Goal: Task Accomplishment & Management: Complete application form

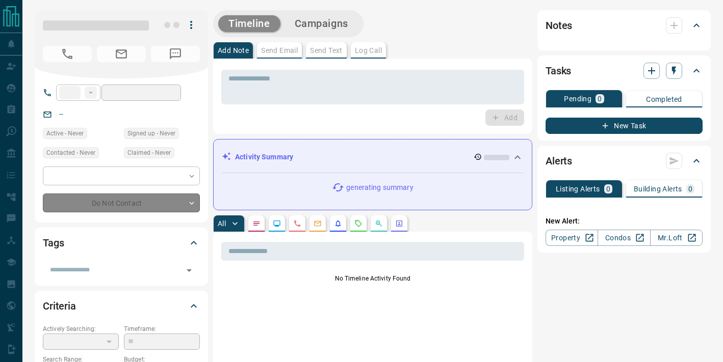
type input "**"
type input "**********"
type input "*"
type input "**********"
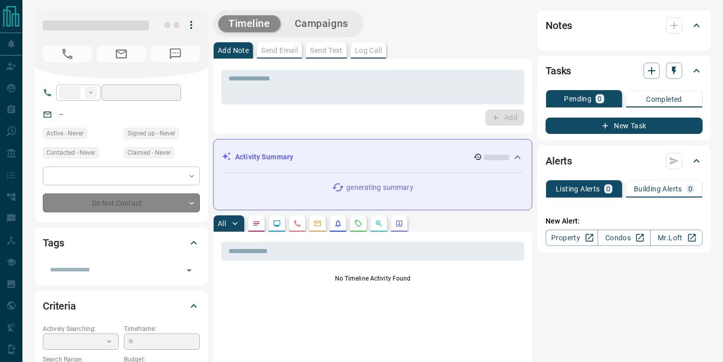
type input "*******"
type input "*"
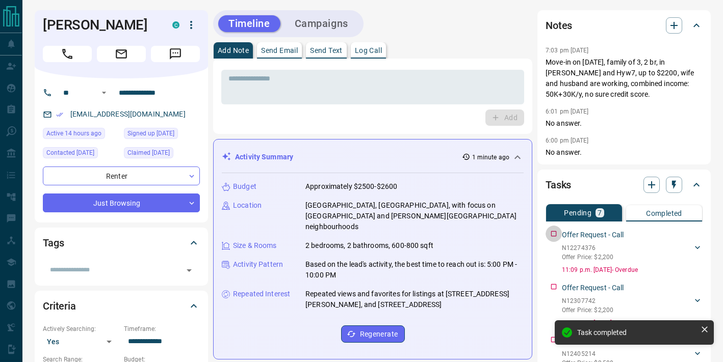
click at [552, 232] on div "Offer Request - Call N12274376 Offer Price: $2,200 [PERSON_NAME] 4374294095 [EM…" at bounding box center [623, 250] width 157 height 49
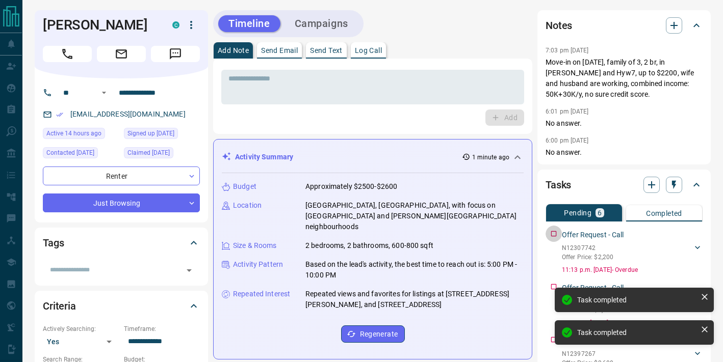
click at [552, 232] on div "Offer Request - Call N12307742 Offer Price: $2,200 [PERSON_NAME] 4374294095 [EM…" at bounding box center [623, 250] width 157 height 49
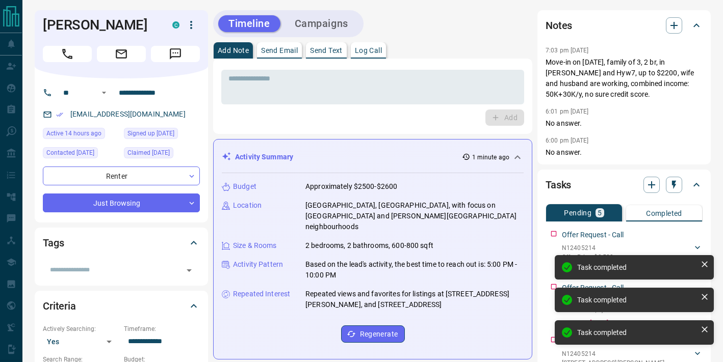
click at [552, 232] on div "Offer Request - Call N12405214 Offer Price: $2,500 [PERSON_NAME] 4374294095 [EM…" at bounding box center [623, 250] width 157 height 49
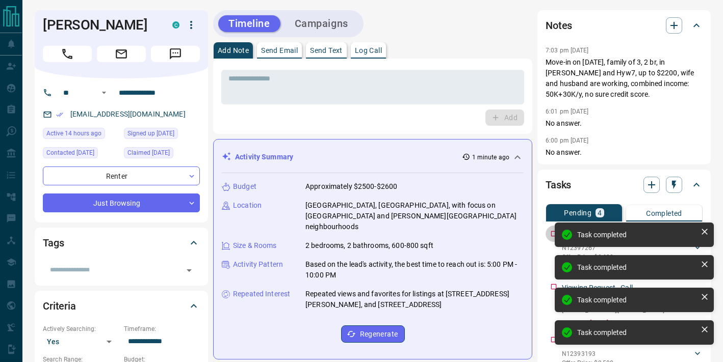
click at [552, 232] on div "Offer Request - Call N12397267 Offer Price: $2,600 [PERSON_NAME] 4374294095 [EM…" at bounding box center [623, 250] width 157 height 49
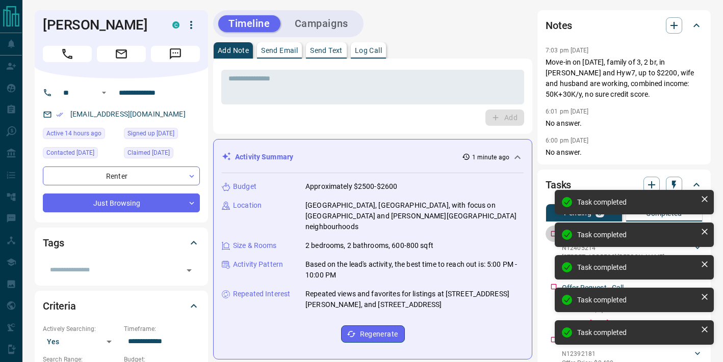
click at [552, 232] on div "Viewing Request - Call N12405214 [STREET_ADDRESS][PERSON_NAME] [PERSON_NAME] 43…" at bounding box center [623, 250] width 157 height 49
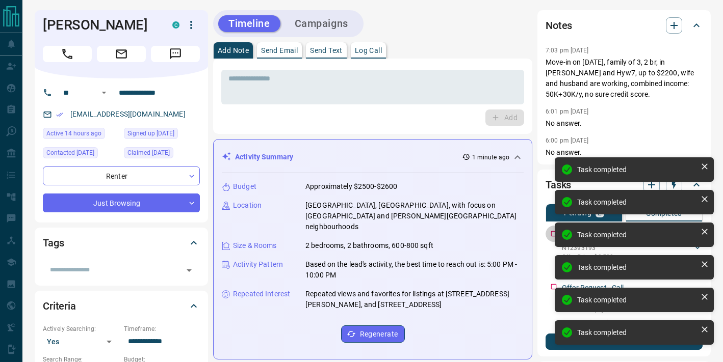
click at [552, 232] on div "Offer Request - Call N12393193 Offer Price: $2,500 [PERSON_NAME] 4374294095 [EM…" at bounding box center [623, 250] width 157 height 49
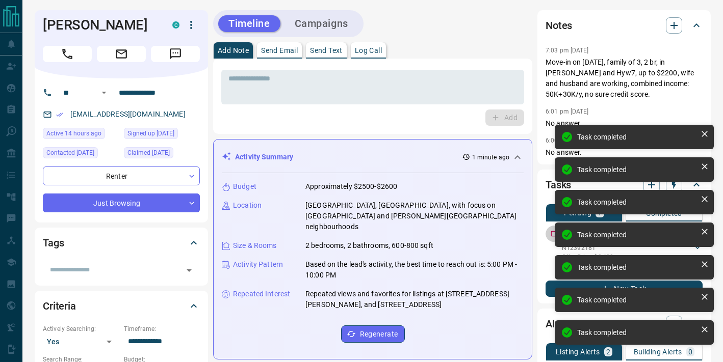
click at [552, 232] on div "Offer Request - Call N12392181 Offer Price: $2,400 [PERSON_NAME] 4374294095 [EM…" at bounding box center [623, 250] width 157 height 49
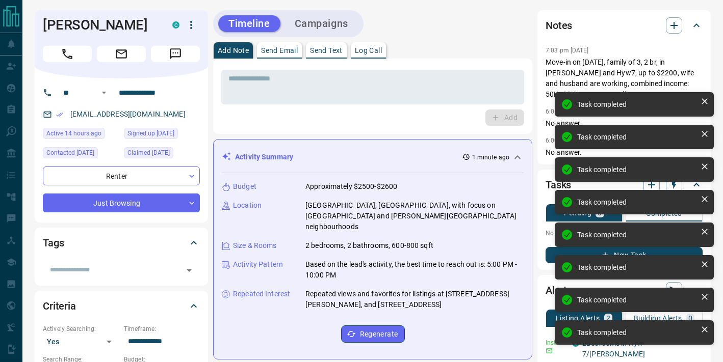
click at [552, 232] on p "No pending tasks" at bounding box center [623, 233] width 157 height 15
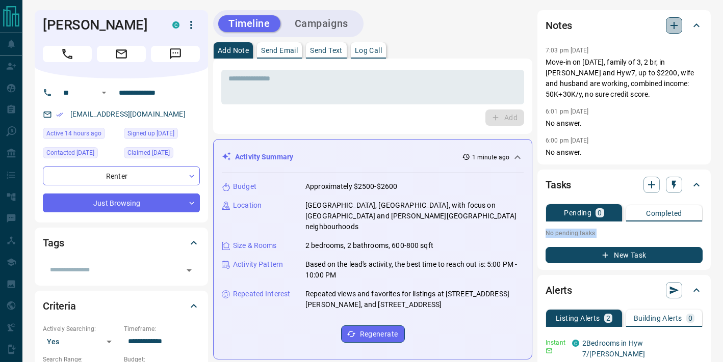
click at [667, 29] on button "button" at bounding box center [674, 25] width 16 height 16
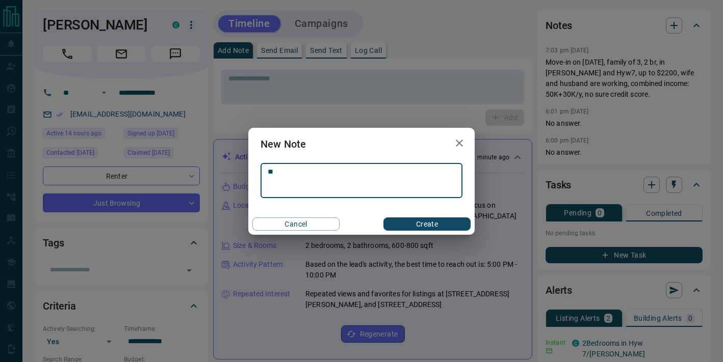
type textarea "*"
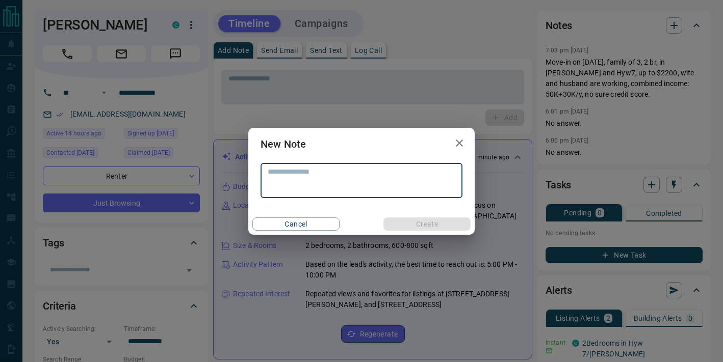
type textarea "*"
type textarea "**********"
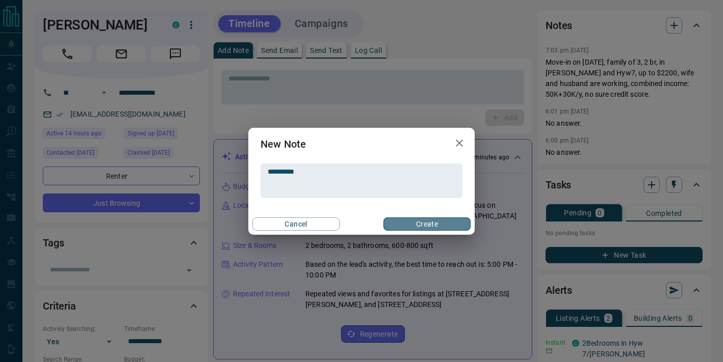
click at [443, 228] on button "Create" at bounding box center [426, 224] width 87 height 13
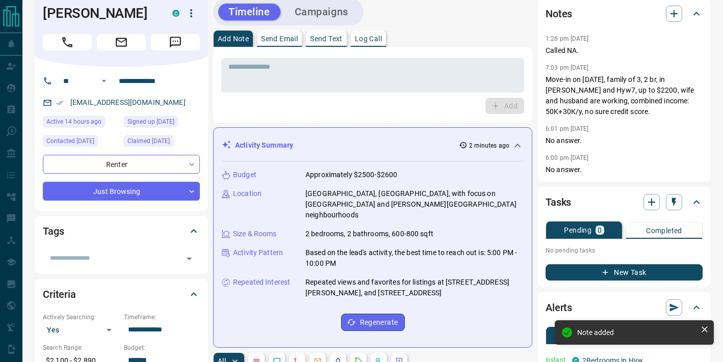
scroll to position [13, 0]
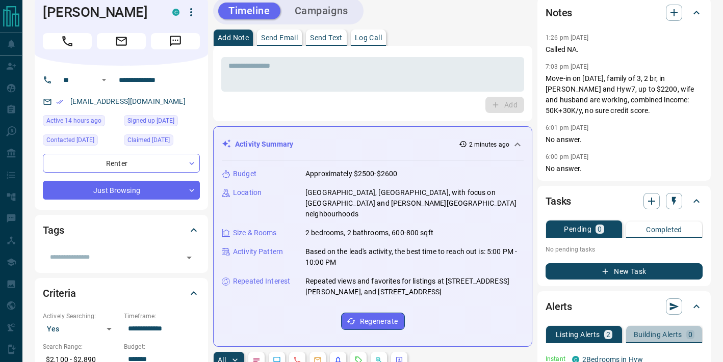
click at [672, 340] on button "Building Alerts 0" at bounding box center [664, 334] width 76 height 17
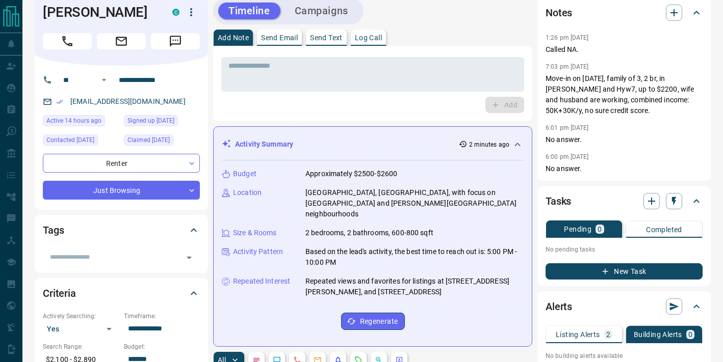
click at [597, 334] on p "Listing Alerts" at bounding box center [578, 334] width 44 height 7
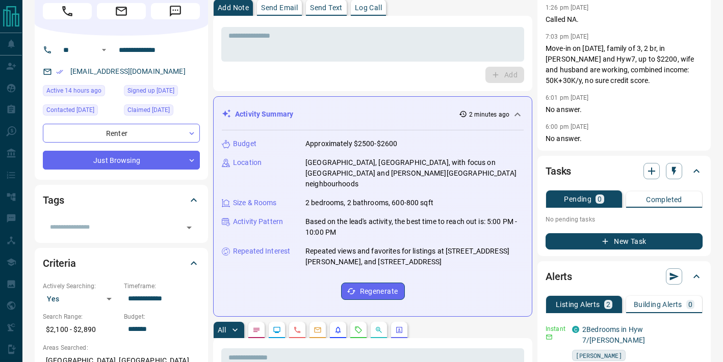
scroll to position [51, 0]
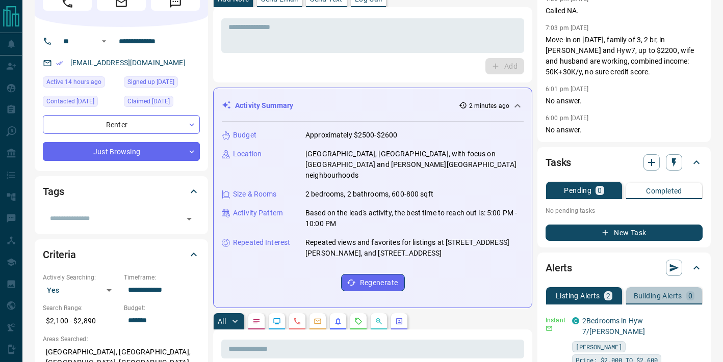
click at [667, 293] on p "Building Alerts" at bounding box center [658, 296] width 48 height 7
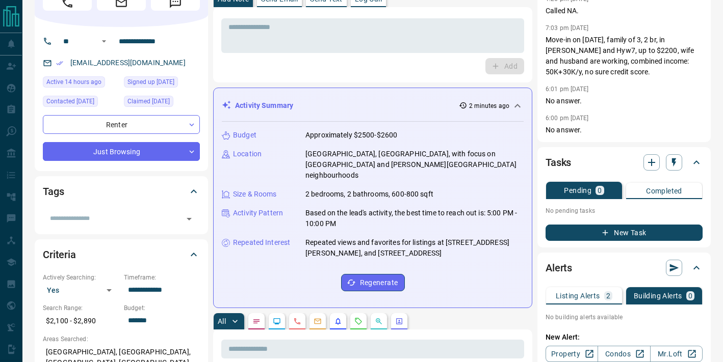
click at [576, 299] on p "Listing Alerts" at bounding box center [578, 296] width 44 height 7
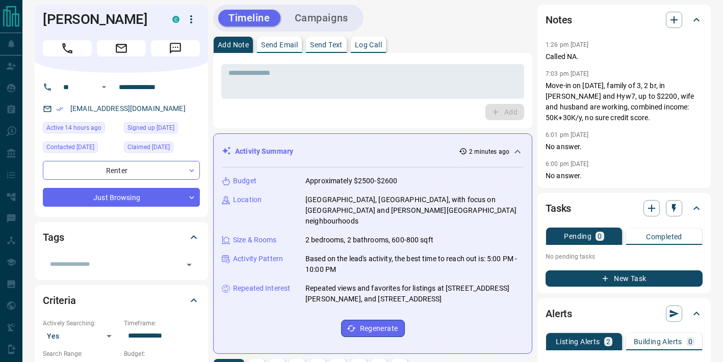
scroll to position [3, 0]
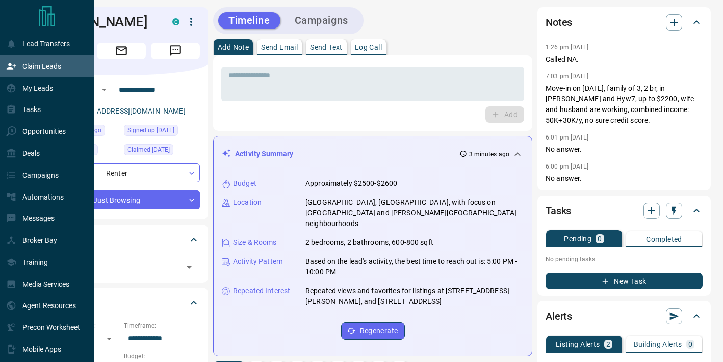
click at [41, 65] on p "Claim Leads" at bounding box center [41, 66] width 39 height 8
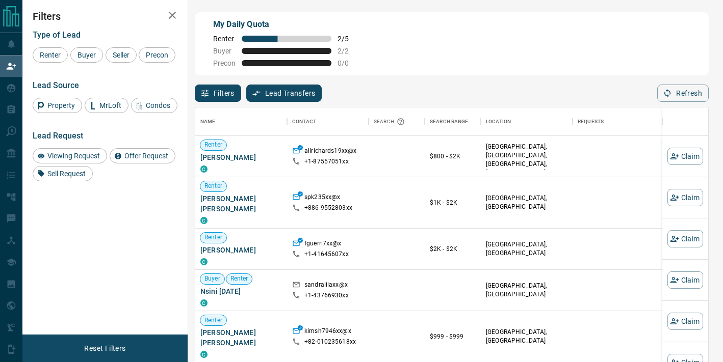
scroll to position [273, 513]
